Goal: Information Seeking & Learning: Understand process/instructions

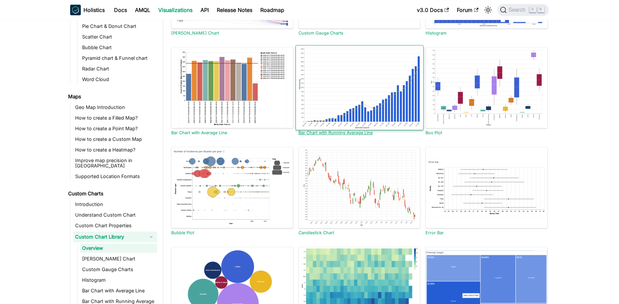
scroll to position [143, 0]
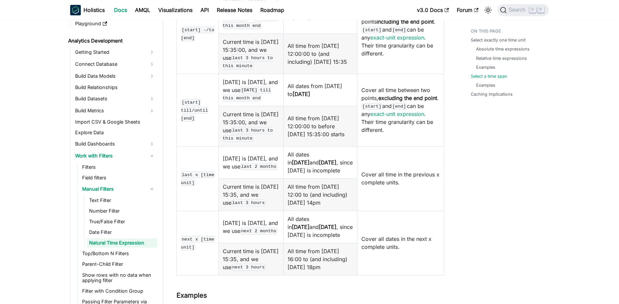
scroll to position [1425, 0]
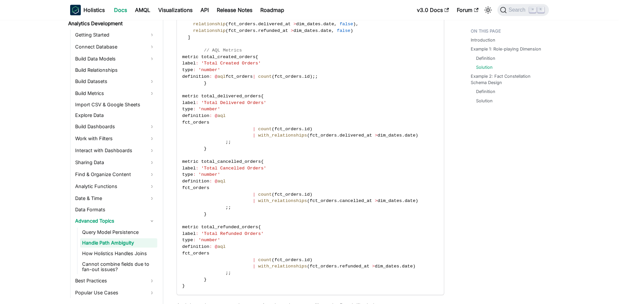
scroll to position [645, 0]
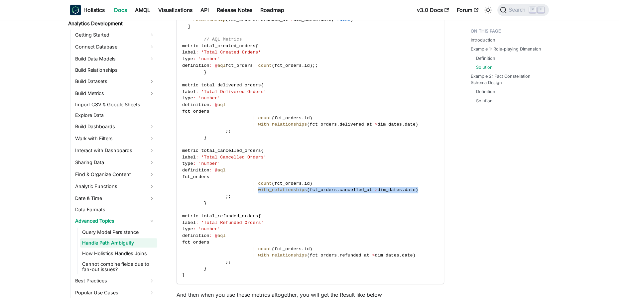
drag, startPoint x: 259, startPoint y: 198, endPoint x: 424, endPoint y: 200, distance: 164.8
click at [424, 200] on code "Dataset role_playing_dim { models : [ fct_orders , dim_dates ] relationships : …" at bounding box center [310, 117] width 266 height 331
click at [230, 153] on span "metric total_cancelled_orders" at bounding box center [221, 150] width 79 height 5
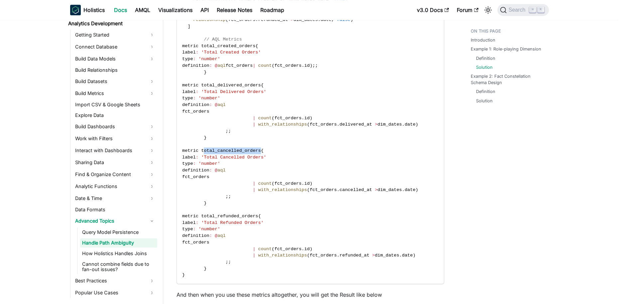
drag, startPoint x: 222, startPoint y: 159, endPoint x: 279, endPoint y: 158, distance: 57.5
click at [261, 153] on span "metric total_cancelled_orders" at bounding box center [221, 150] width 79 height 5
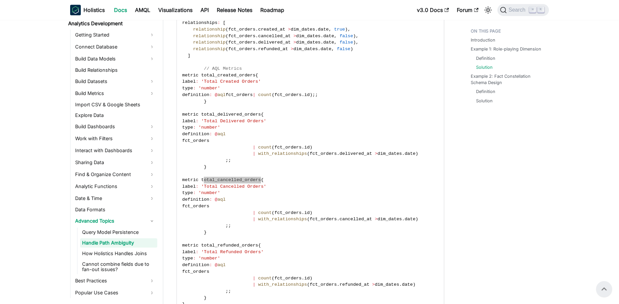
scroll to position [615, 0]
click at [255, 184] on code "Dataset role_playing_dim { models : [ fct_orders , dim_dates ] relationships : …" at bounding box center [310, 147] width 266 height 331
click at [241, 183] on span "metric total_cancelled_orders" at bounding box center [221, 180] width 79 height 5
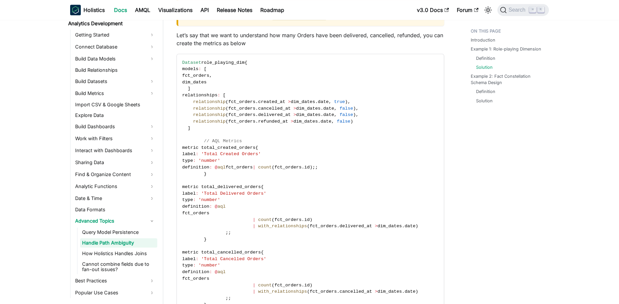
scroll to position [573, 0]
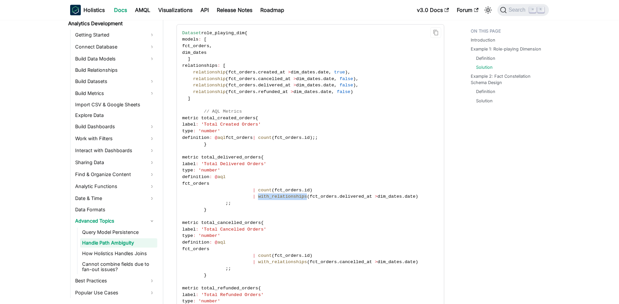
drag, startPoint x: 258, startPoint y: 206, endPoint x: 306, endPoint y: 204, distance: 47.5
click at [306, 199] on span "with_relationships" at bounding box center [282, 196] width 49 height 5
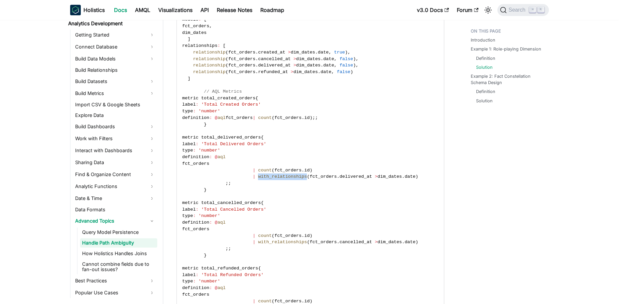
scroll to position [598, 0]
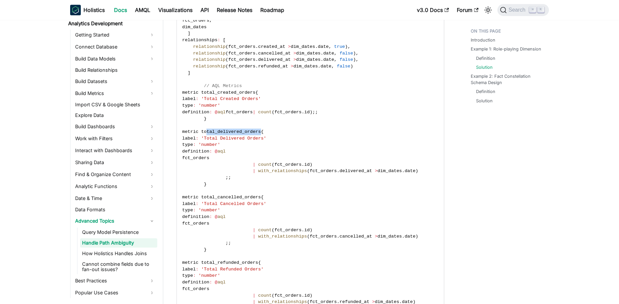
drag, startPoint x: 225, startPoint y: 140, endPoint x: 280, endPoint y: 141, distance: 55.1
click at [261, 134] on span "metric total_delivered_orders" at bounding box center [221, 131] width 79 height 5
drag, startPoint x: 263, startPoint y: 179, endPoint x: 423, endPoint y: 179, distance: 160.5
click at [423, 179] on code "Dataset role_playing_dim { models : [ fct_orders , dim_dates ] relationships : …" at bounding box center [310, 164] width 266 height 331
click at [340, 186] on code "Dataset role_playing_dim { models : [ fct_orders , dim_dates ] relationships : …" at bounding box center [310, 164] width 266 height 331
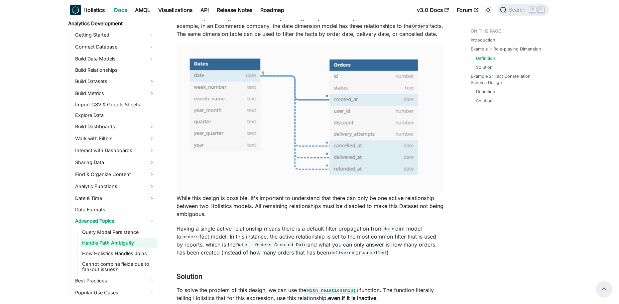
scroll to position [231, 0]
